Goal: Task Accomplishment & Management: Use online tool/utility

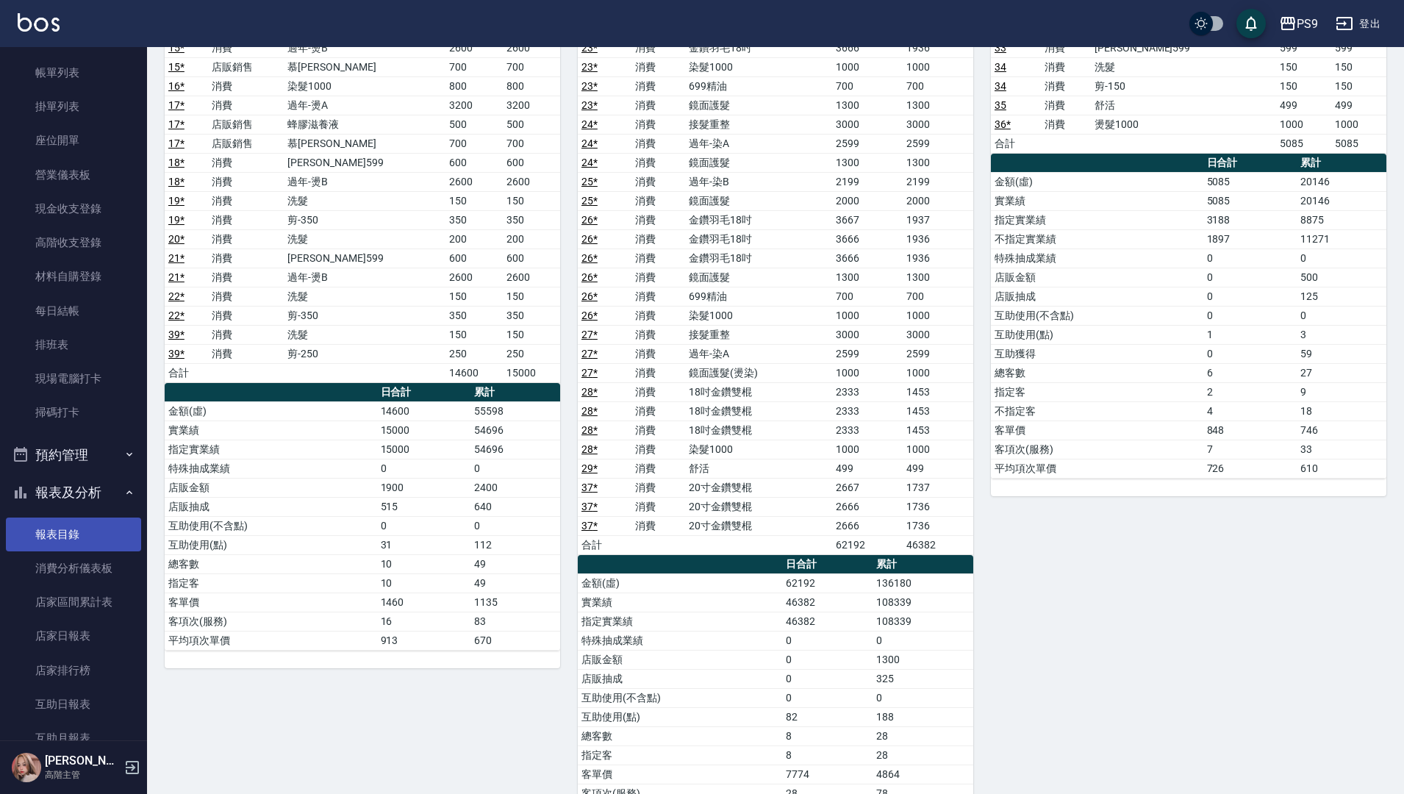
scroll to position [74, 0]
click at [65, 379] on link "現場電腦打卡" at bounding box center [73, 380] width 135 height 34
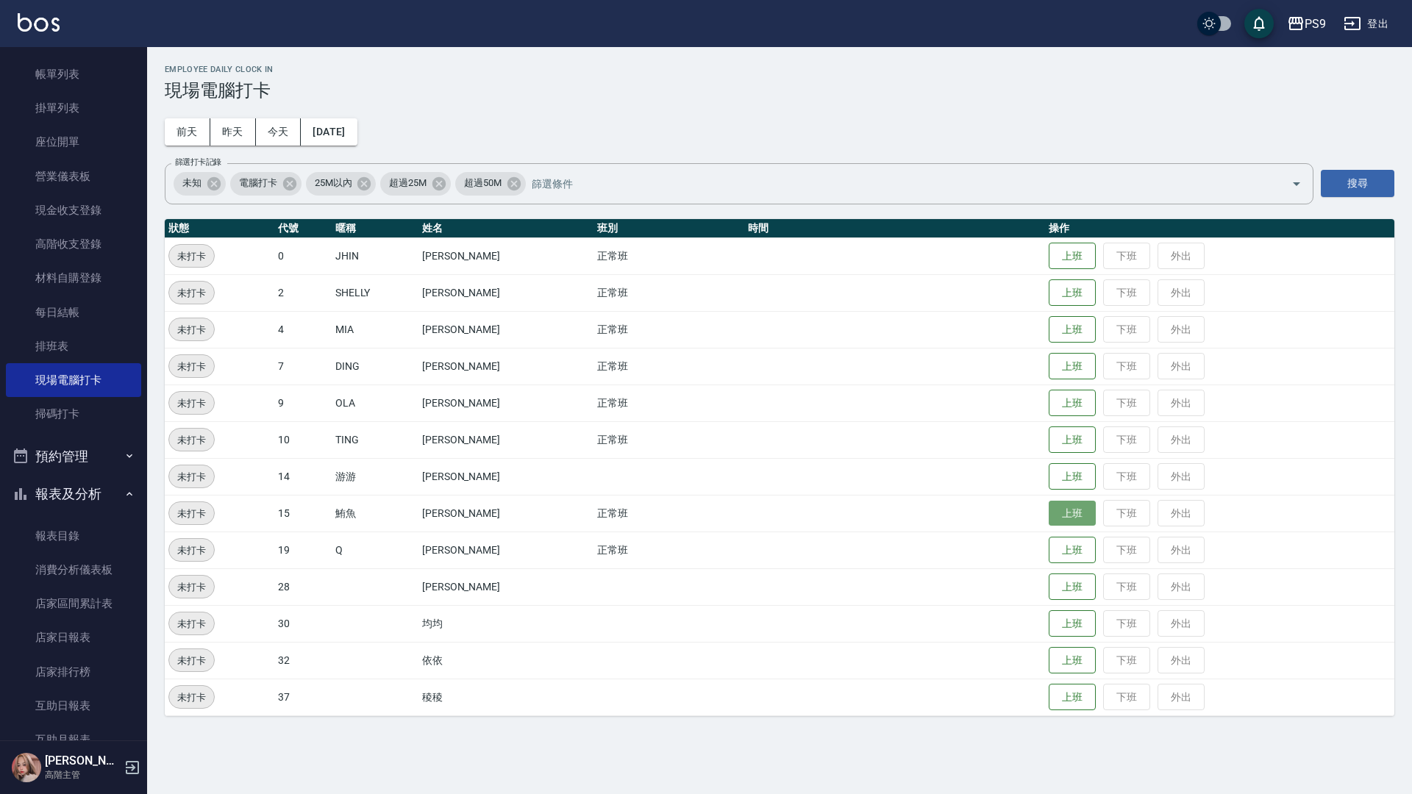
click at [1048, 511] on button "上班" at bounding box center [1071, 514] width 47 height 26
click at [505, 17] on div "PS9 登出" at bounding box center [706, 23] width 1412 height 47
click at [643, 418] on td "正常班" at bounding box center [668, 402] width 151 height 37
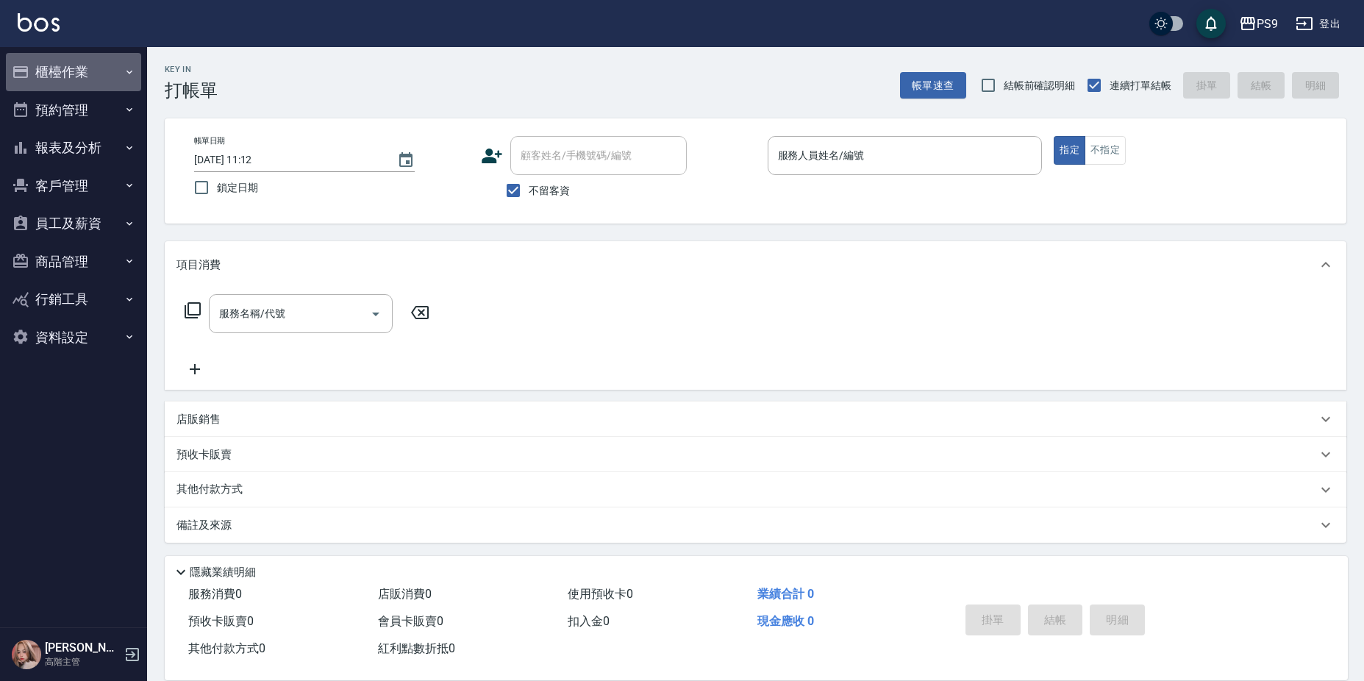
click at [127, 68] on icon "button" at bounding box center [130, 72] width 12 height 12
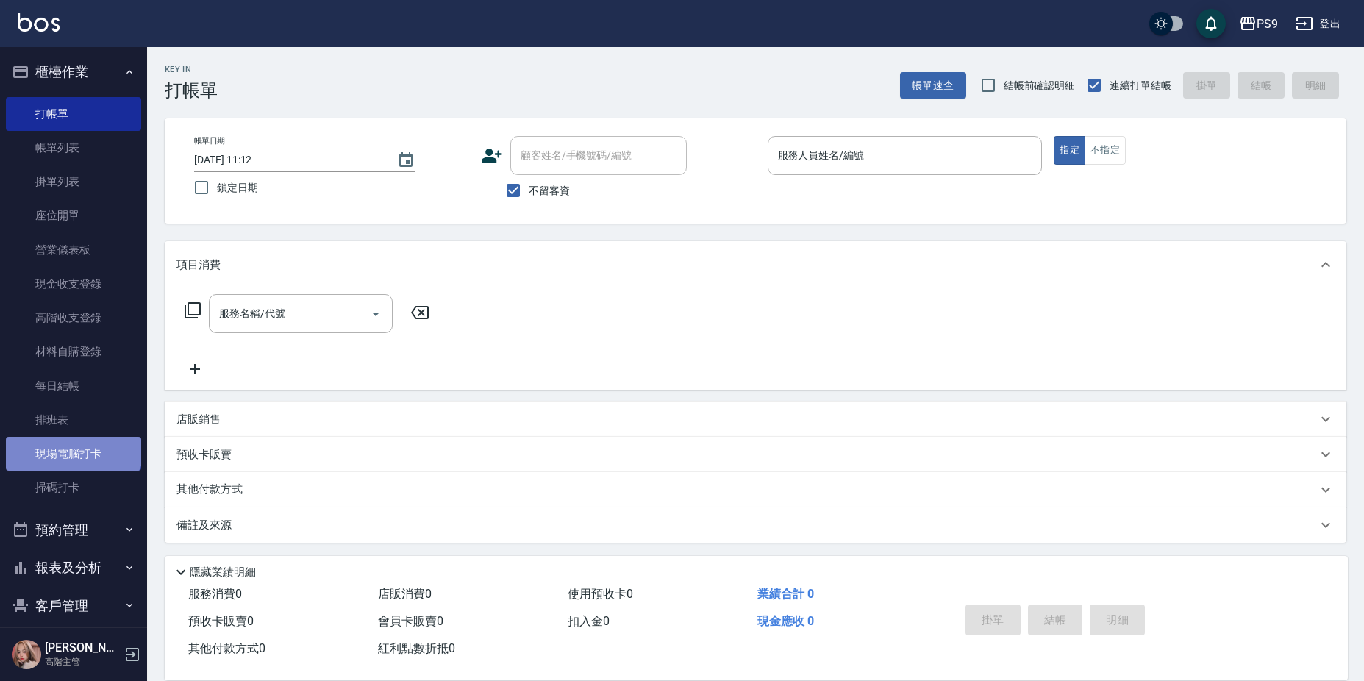
click at [72, 440] on link "現場電腦打卡" at bounding box center [73, 454] width 135 height 34
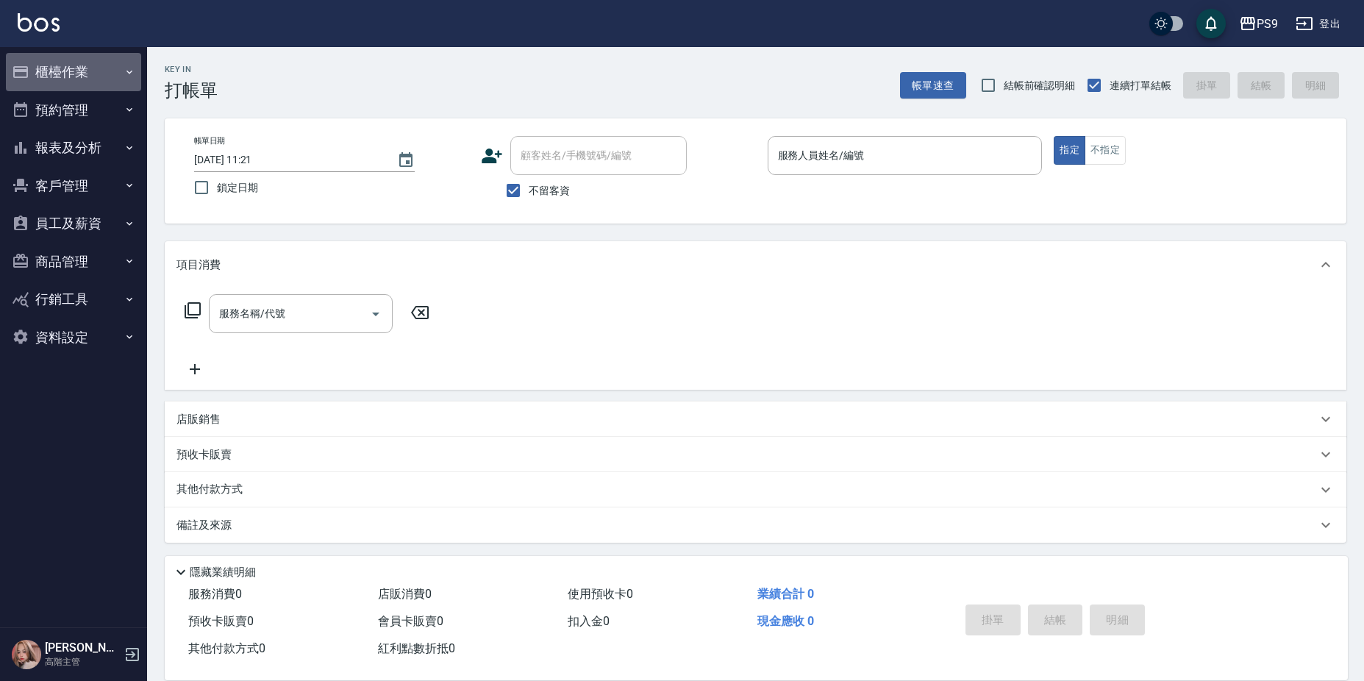
click at [136, 75] on button "櫃檯作業" at bounding box center [73, 72] width 135 height 38
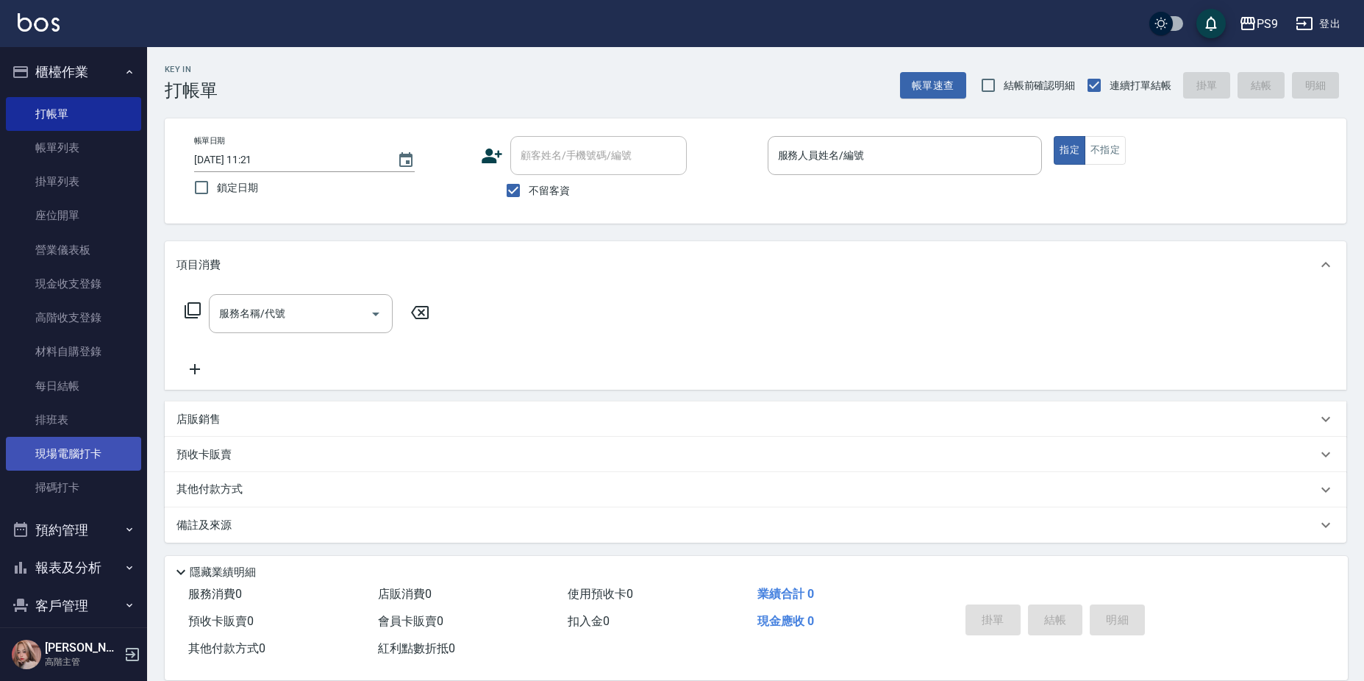
click at [90, 451] on link "現場電腦打卡" at bounding box center [73, 454] width 135 height 34
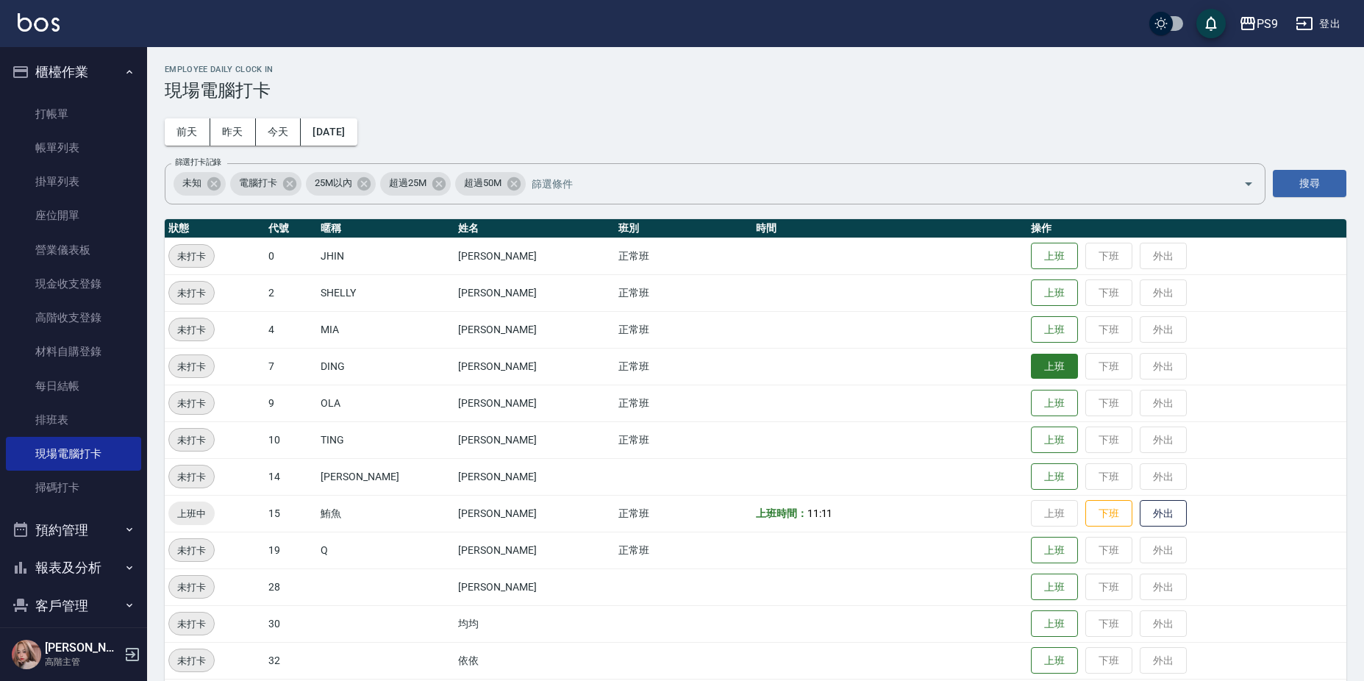
click at [1031, 379] on button "上班" at bounding box center [1054, 367] width 47 height 26
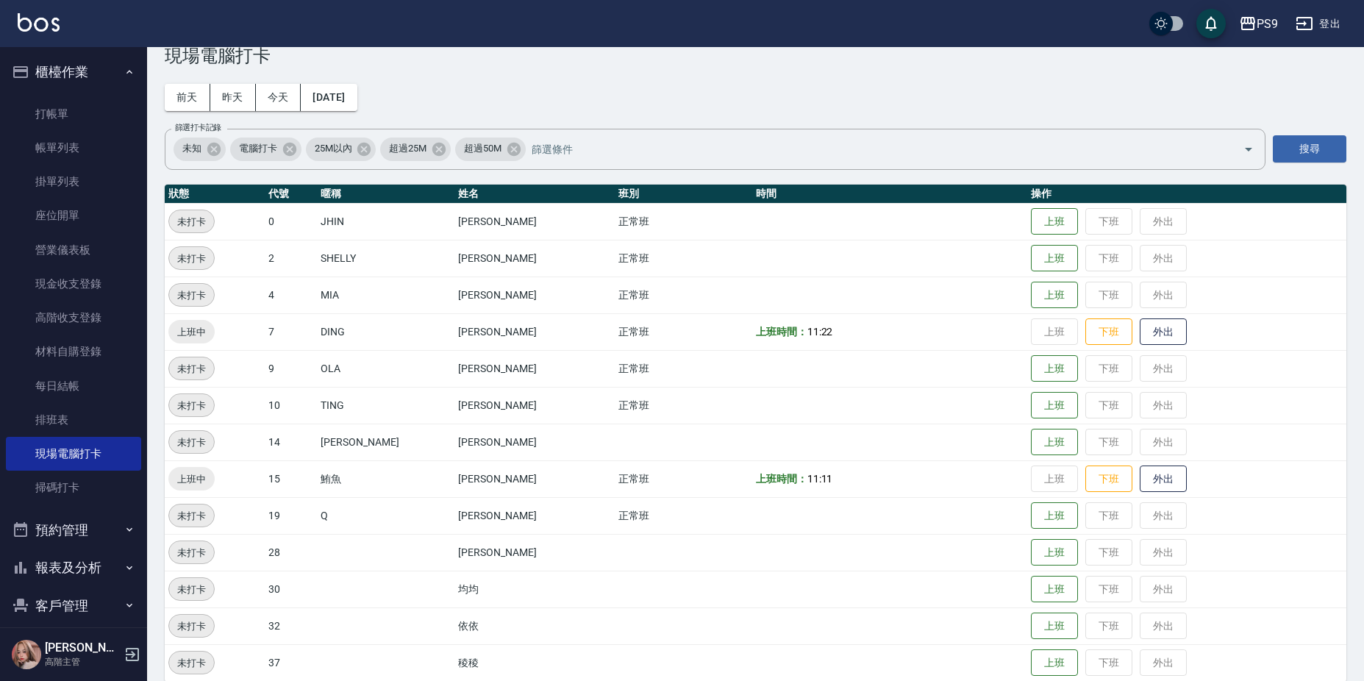
scroll to position [53, 0]
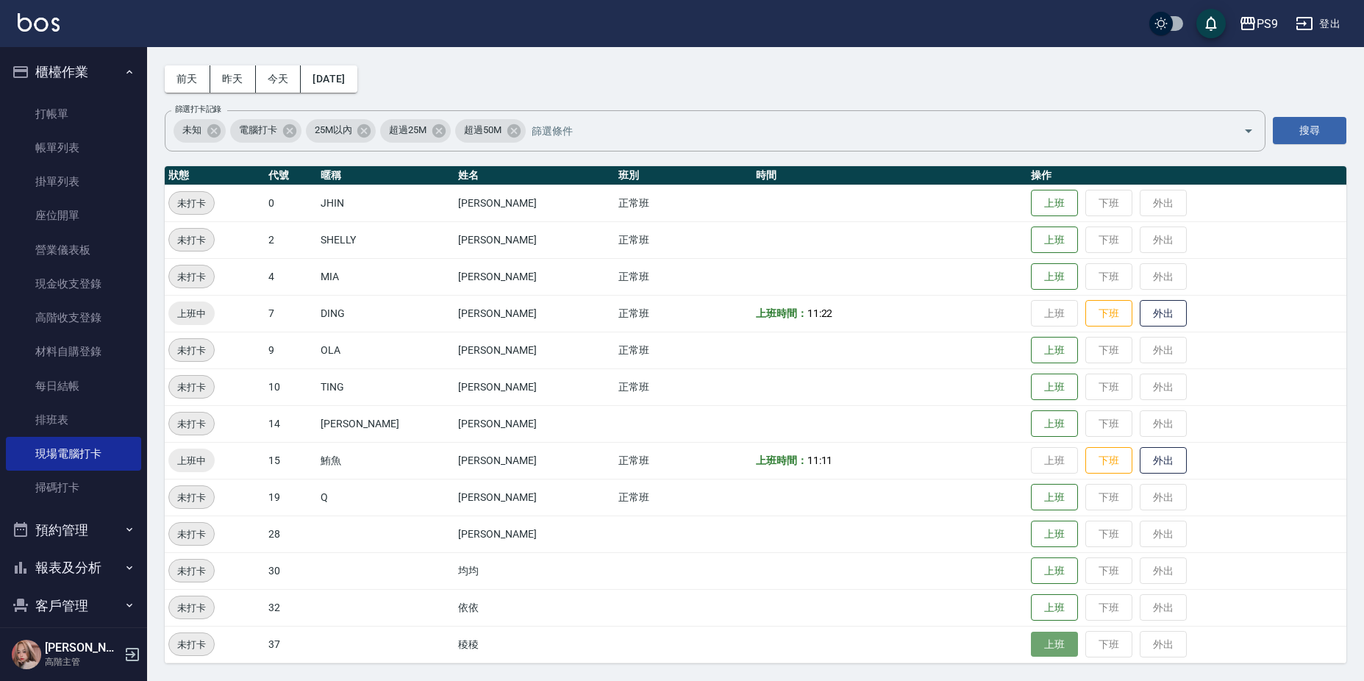
click at [1039, 637] on button "上班" at bounding box center [1054, 645] width 47 height 26
click at [1031, 205] on button "上班" at bounding box center [1054, 203] width 47 height 26
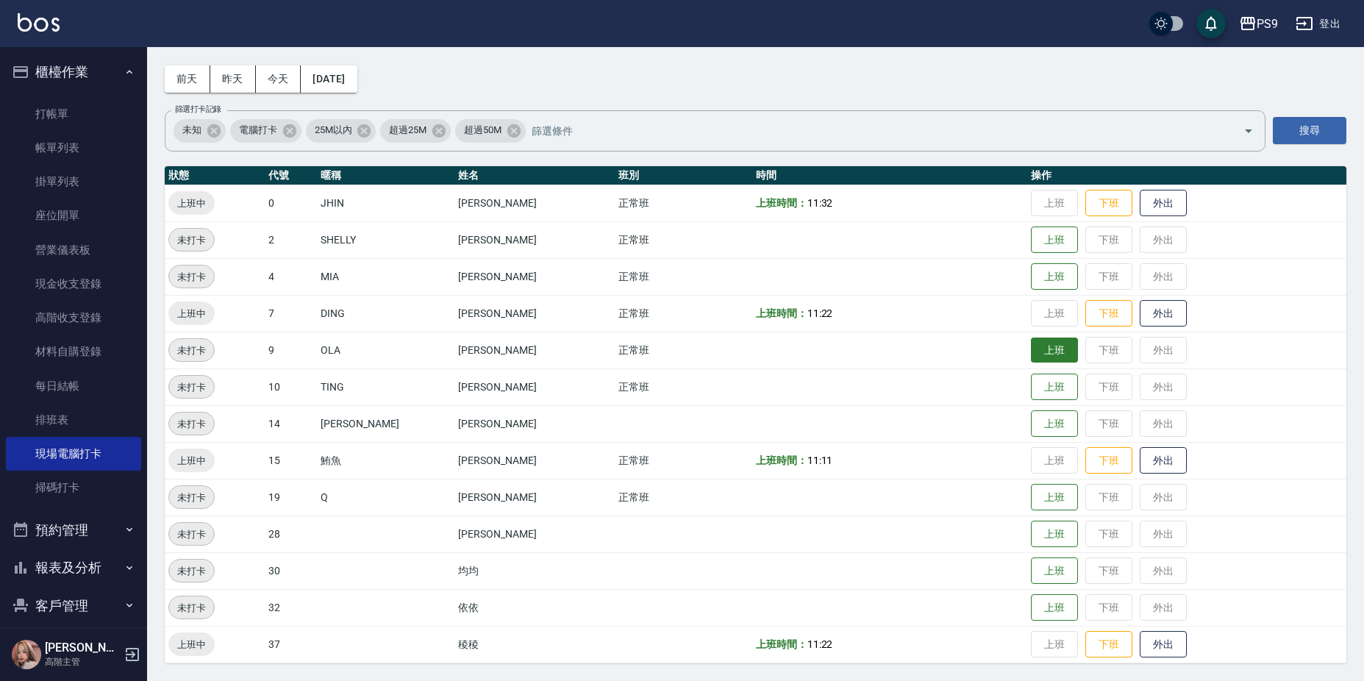
click at [1052, 354] on button "上班" at bounding box center [1054, 350] width 47 height 26
click at [1042, 499] on button "上班" at bounding box center [1054, 497] width 47 height 26
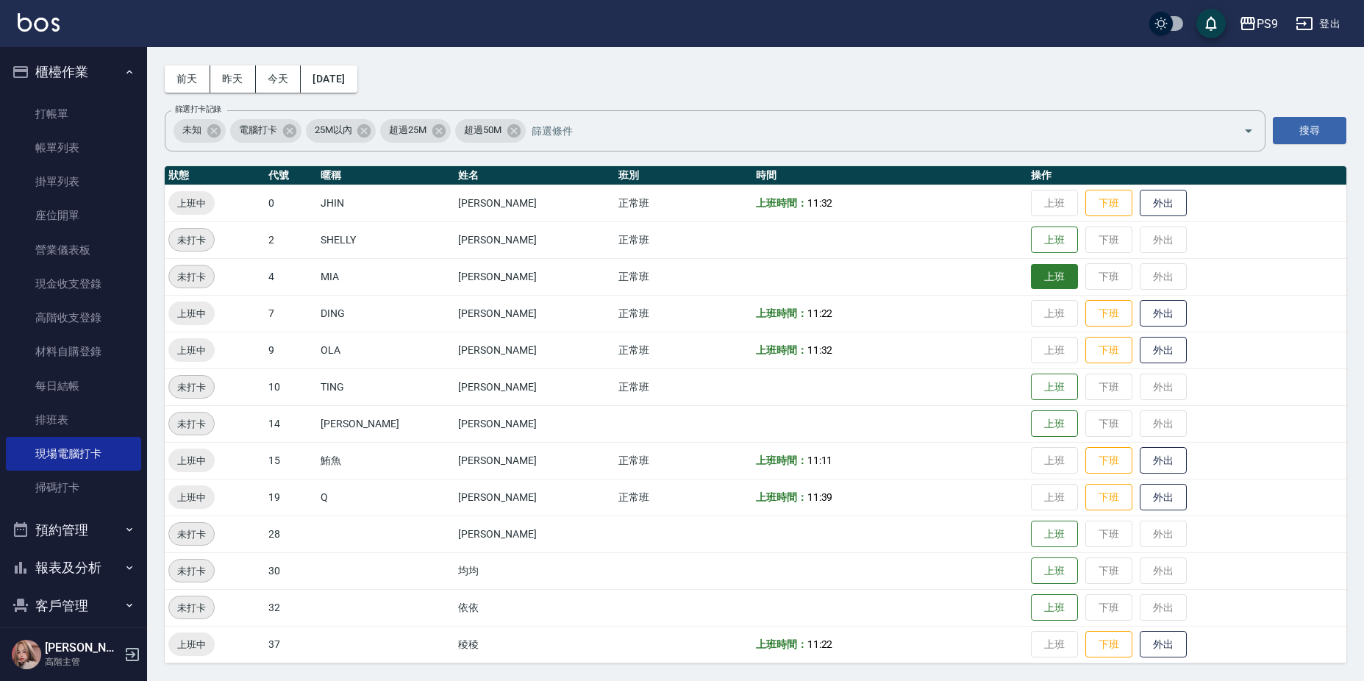
click at [1031, 277] on button "上班" at bounding box center [1054, 277] width 47 height 26
click at [1043, 383] on button "上班" at bounding box center [1054, 387] width 47 height 26
